Goal: Check status: Check status

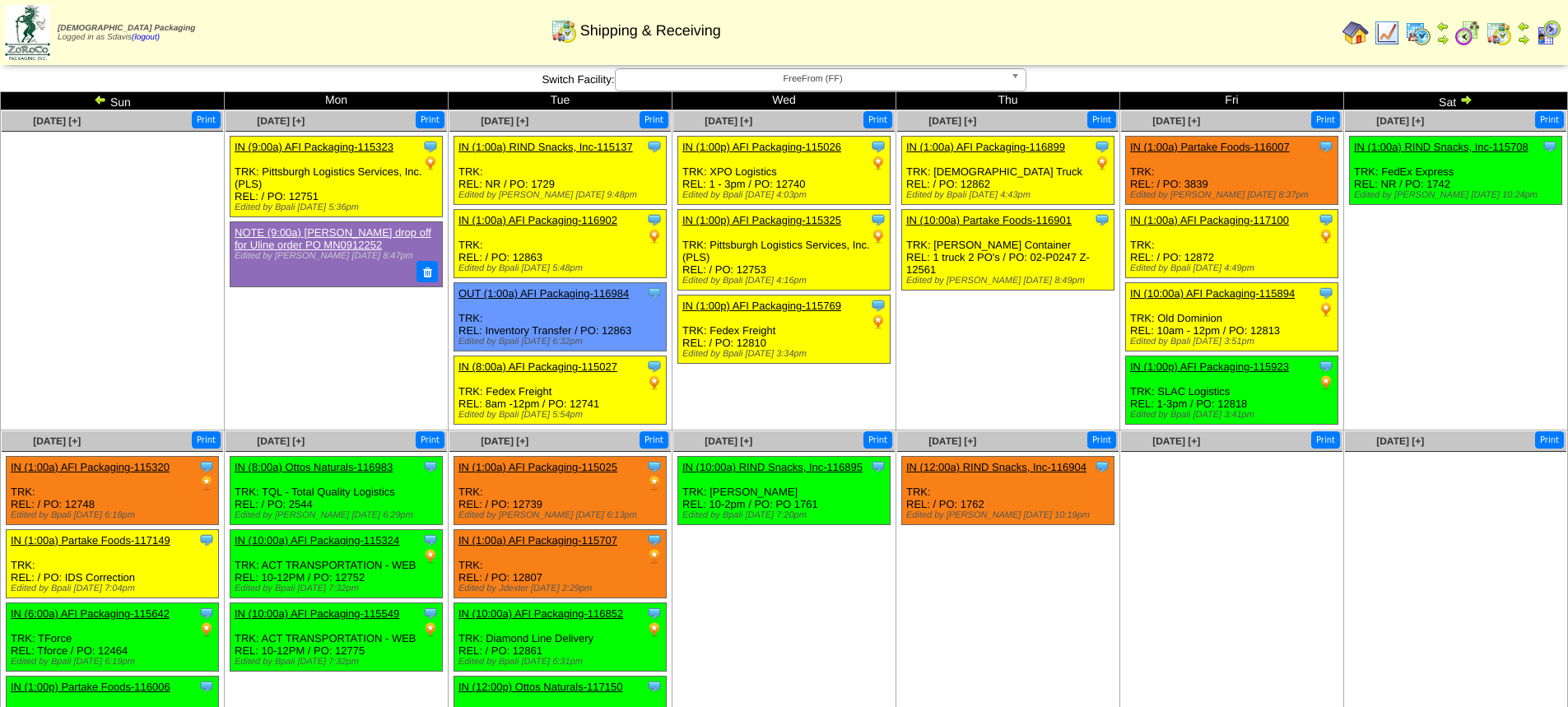
scroll to position [67, 0]
click at [1465, 100] on img at bounding box center [1466, 99] width 13 height 13
